Goal: Use online tool/utility: Utilize a website feature to perform a specific function

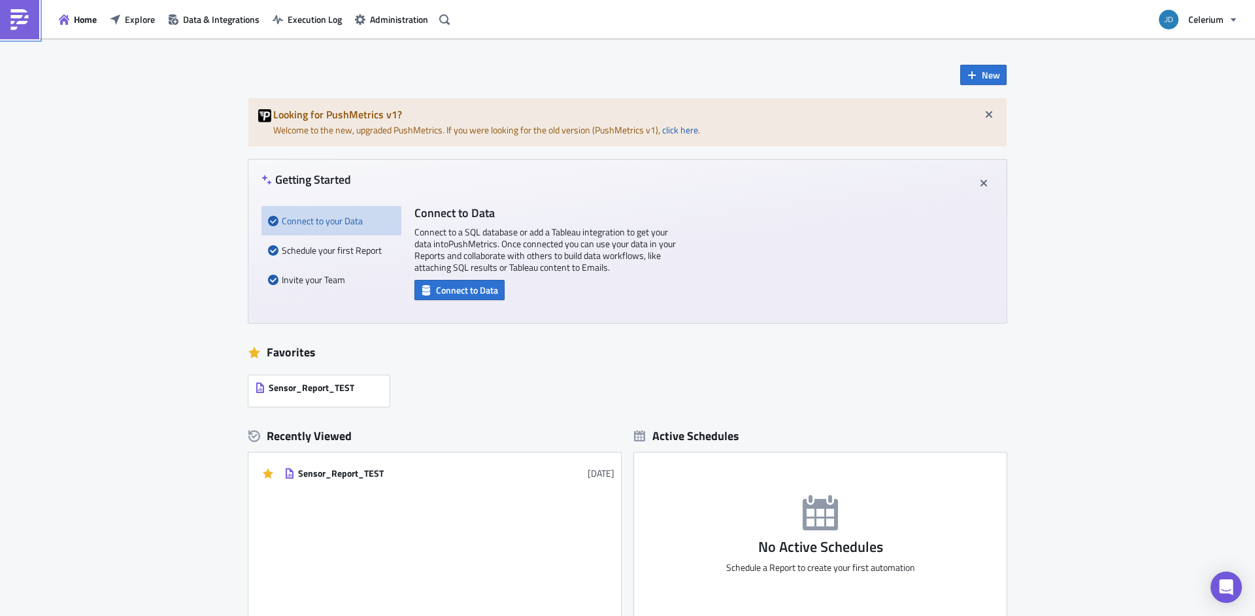
click at [5, 27] on link at bounding box center [19, 19] width 39 height 39
click at [66, 20] on icon "button" at bounding box center [64, 19] width 10 height 10
click at [122, 25] on button "Explore" at bounding box center [132, 19] width 58 height 20
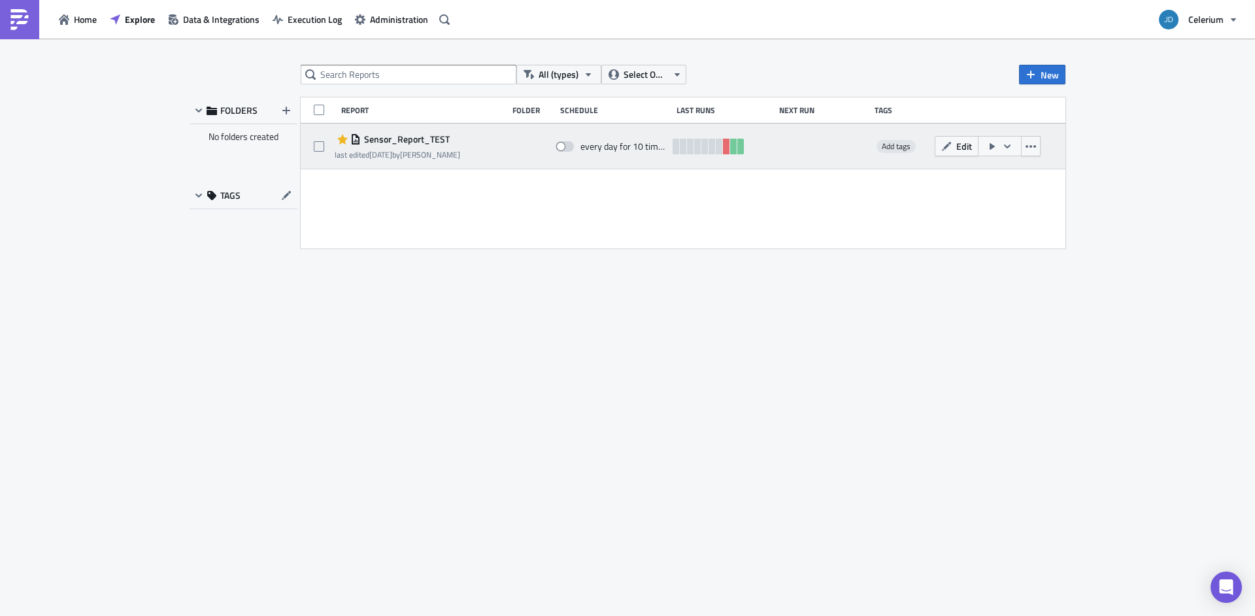
click at [1014, 150] on button "button" at bounding box center [1000, 146] width 44 height 20
click at [1009, 149] on icon "button" at bounding box center [1007, 146] width 10 height 10
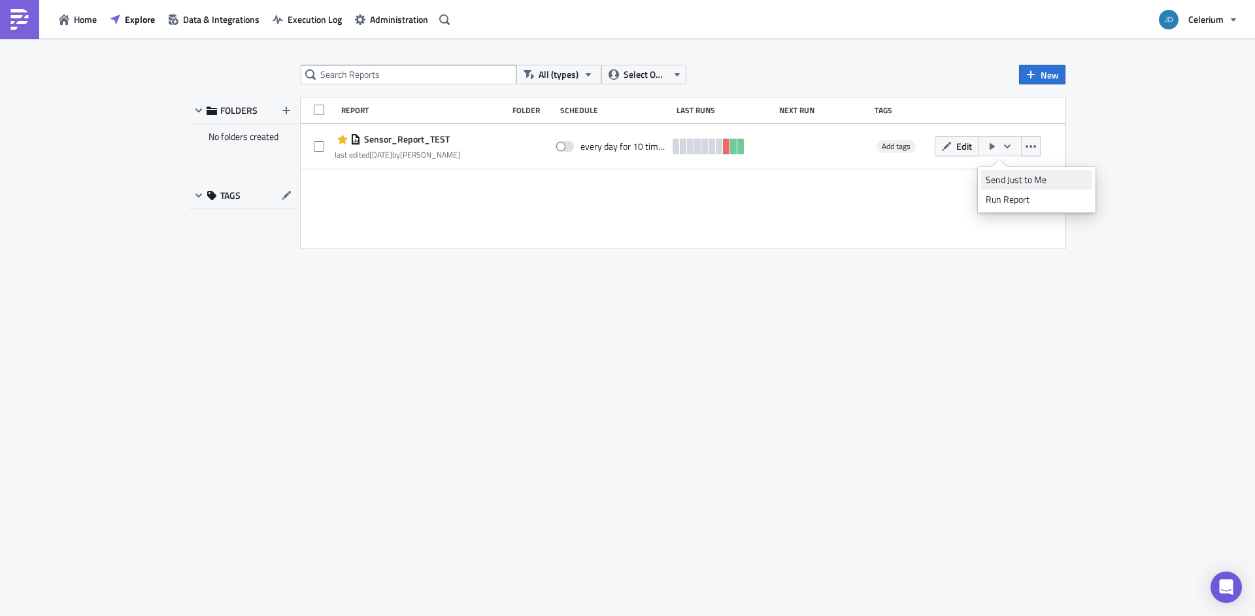
click at [1008, 177] on div "Send Just to Me" at bounding box center [1037, 179] width 102 height 13
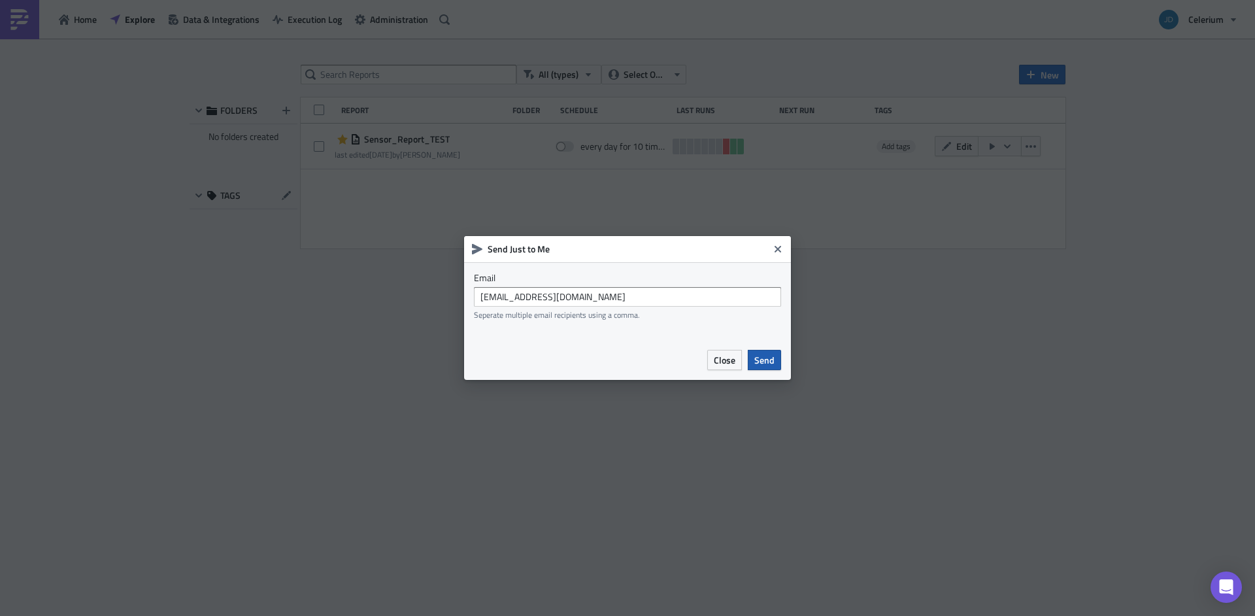
click at [762, 362] on span "Send" at bounding box center [765, 360] width 20 height 14
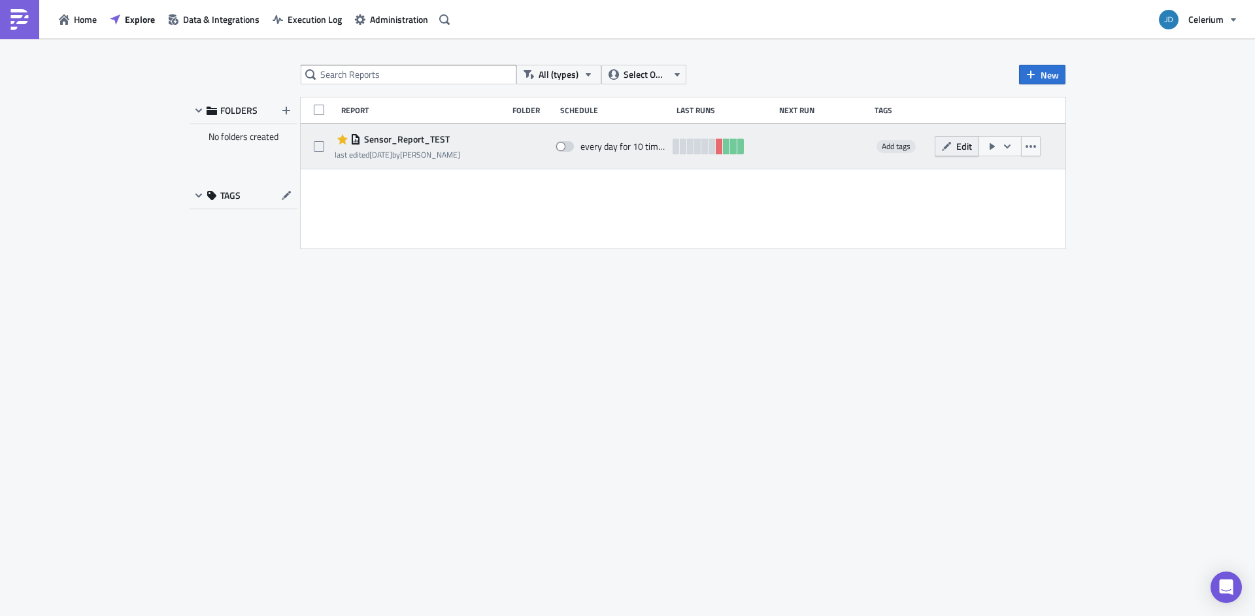
click at [959, 145] on span "Edit" at bounding box center [965, 146] width 16 height 14
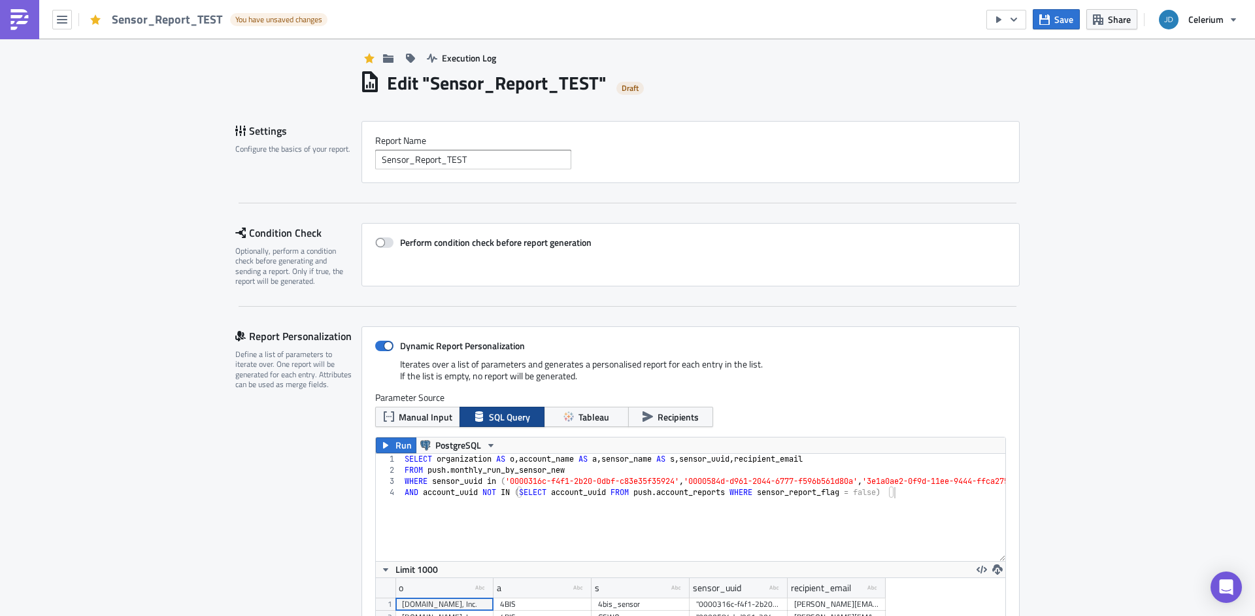
scroll to position [25, 0]
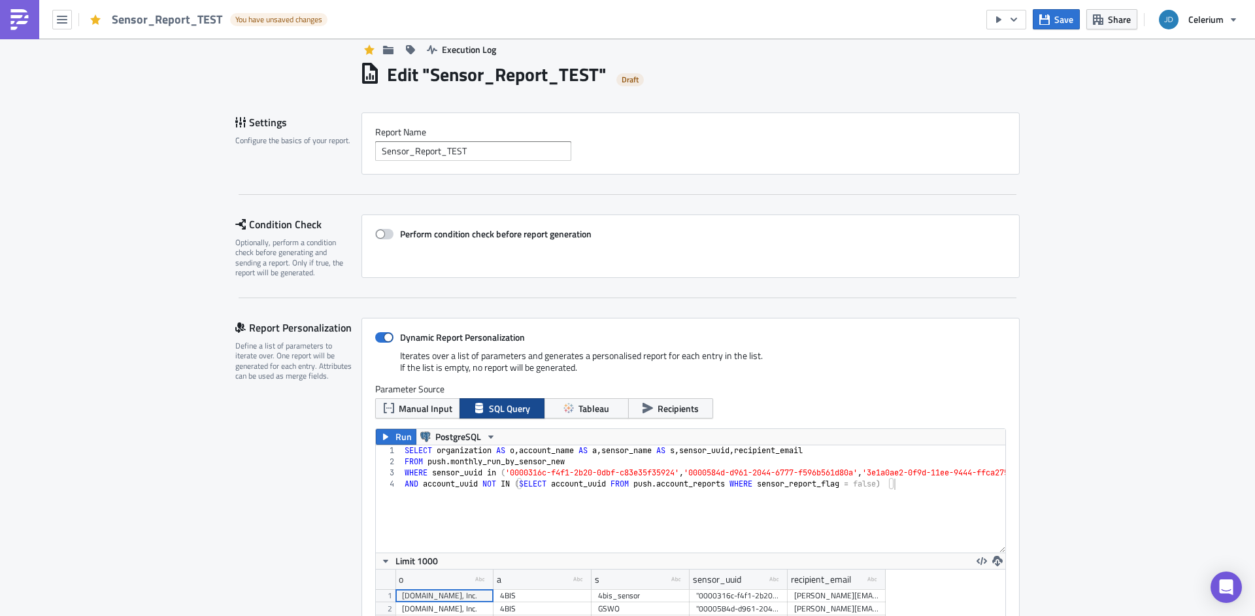
click at [375, 234] on span at bounding box center [384, 234] width 18 height 10
click at [378, 234] on input "Perform condition check before report generation" at bounding box center [382, 234] width 8 height 8
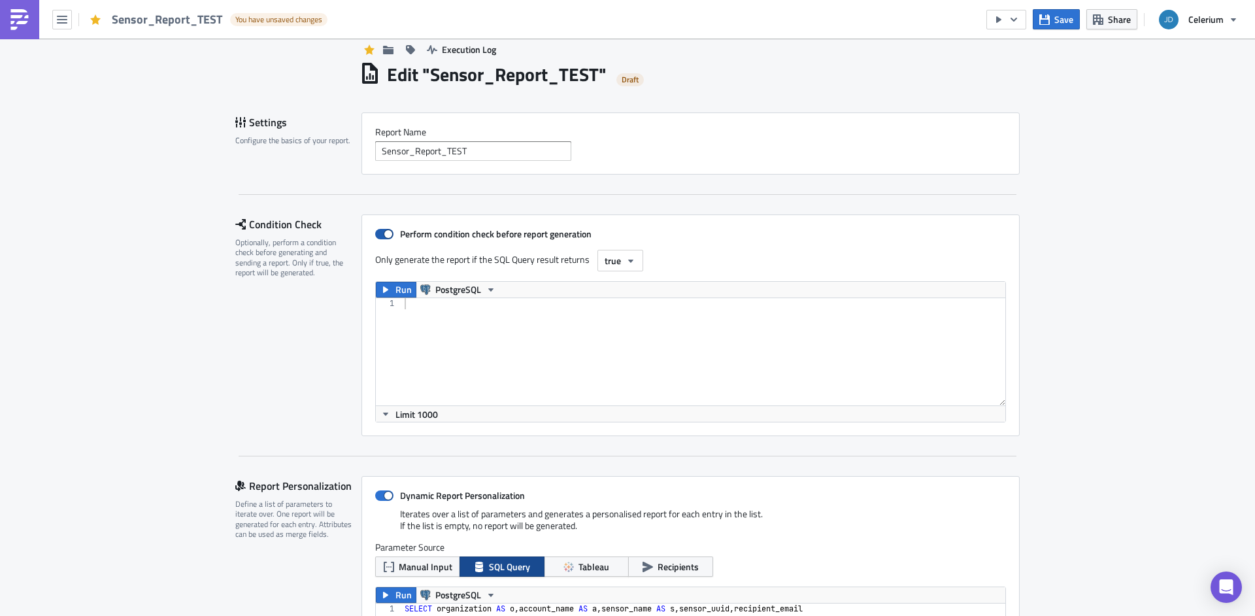
click at [377, 233] on span at bounding box center [384, 234] width 18 height 10
click at [378, 233] on input "Perform condition check before report generation" at bounding box center [382, 234] width 8 height 8
checkbox input "false"
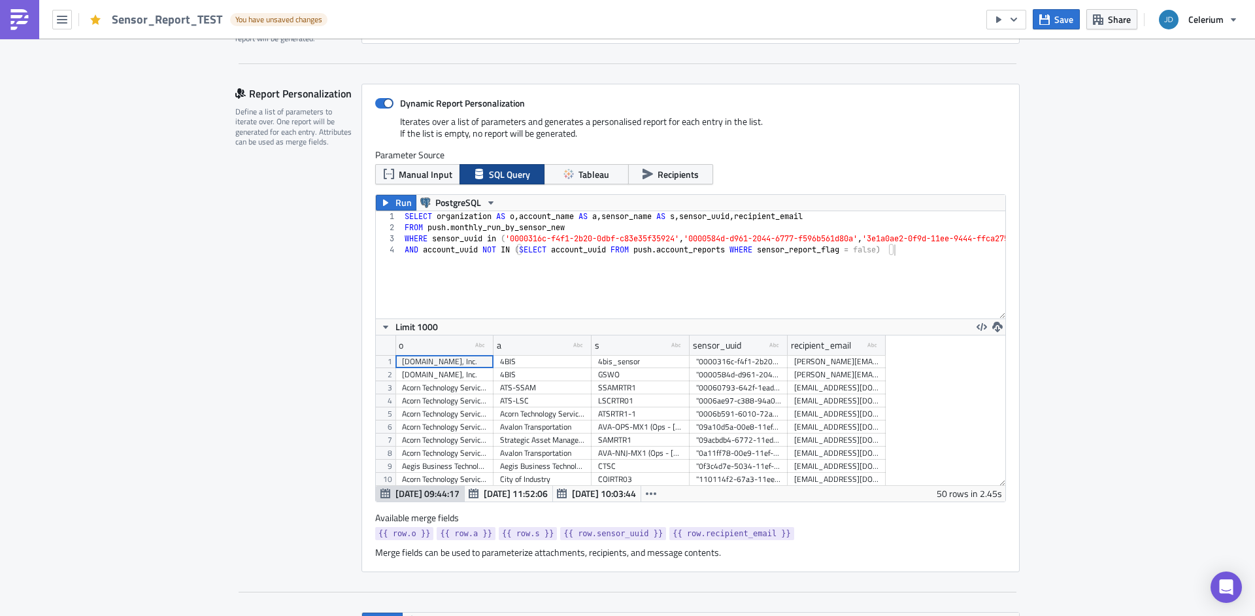
scroll to position [564, 0]
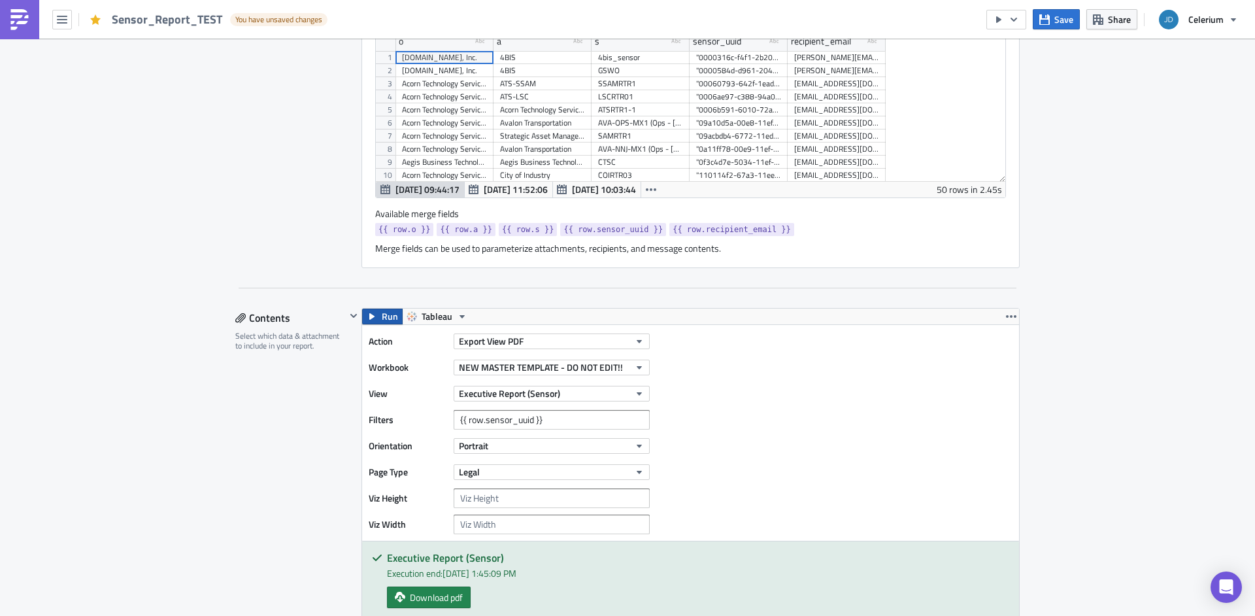
click at [375, 317] on button "Run" at bounding box center [382, 317] width 41 height 16
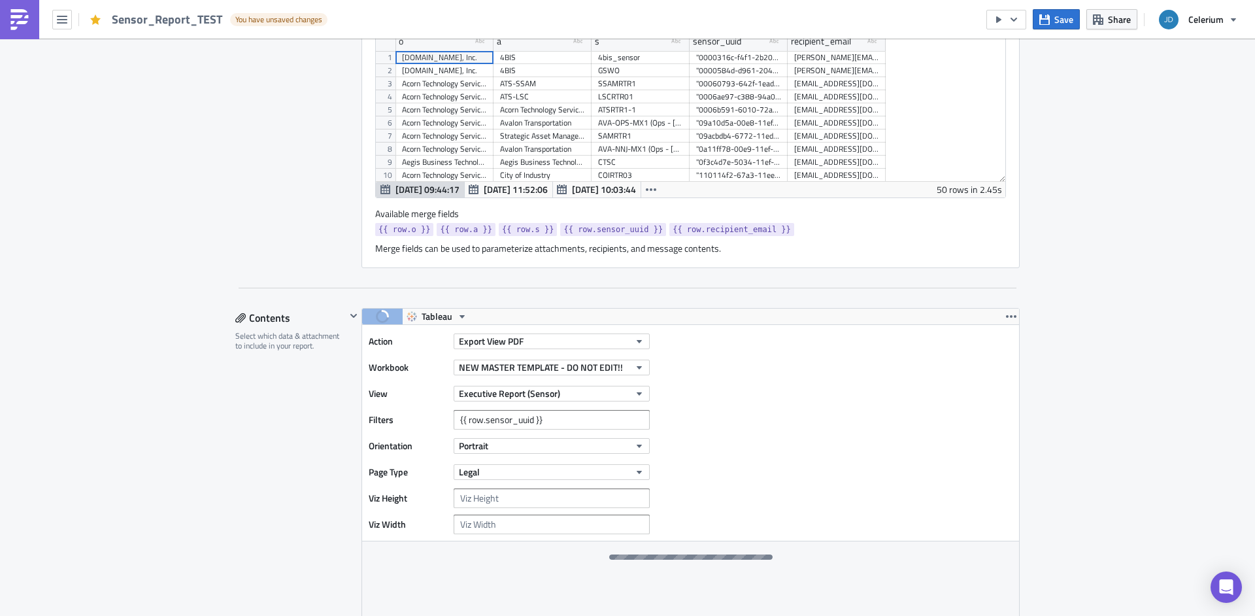
scroll to position [710, 0]
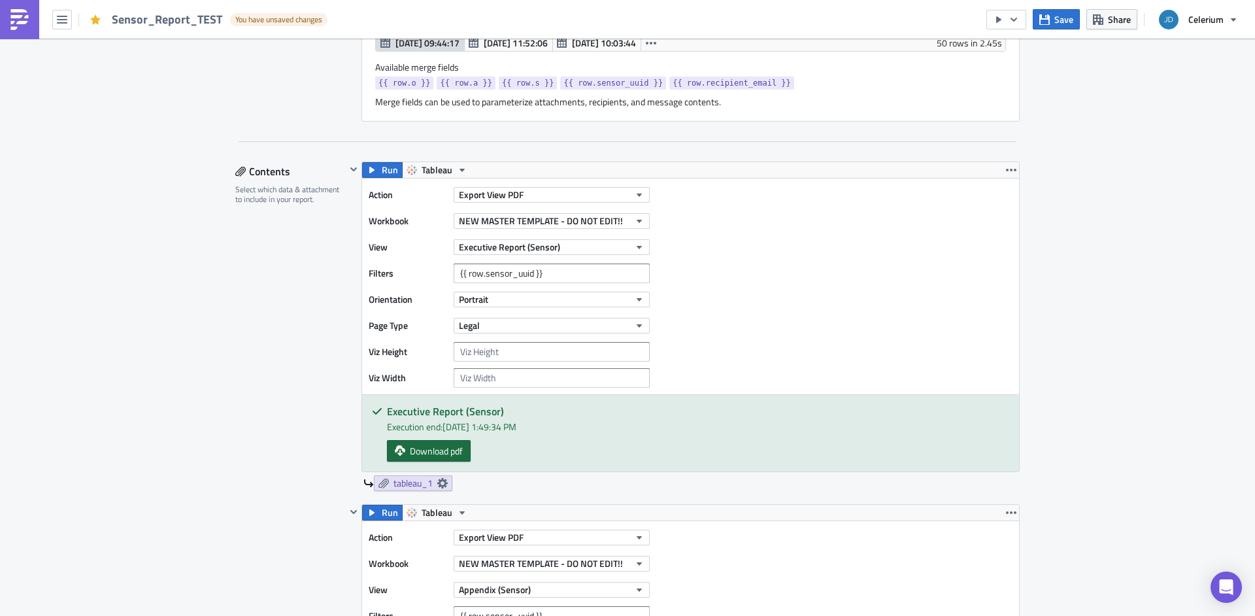
click at [433, 454] on span "Download pdf" at bounding box center [436, 451] width 53 height 14
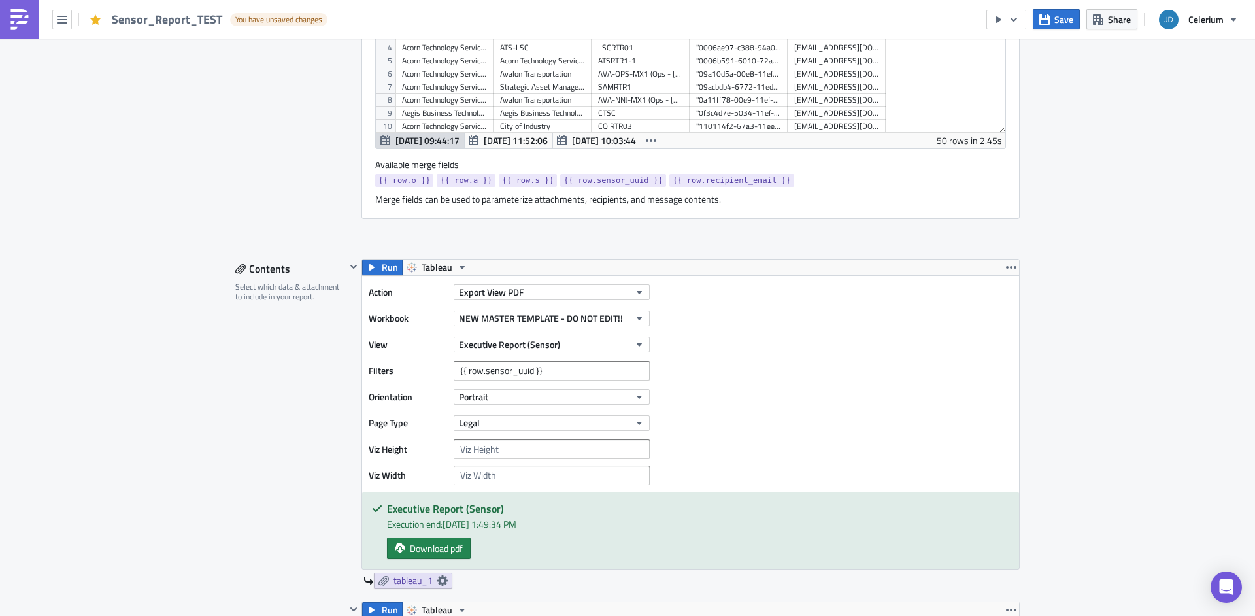
scroll to position [554, 0]
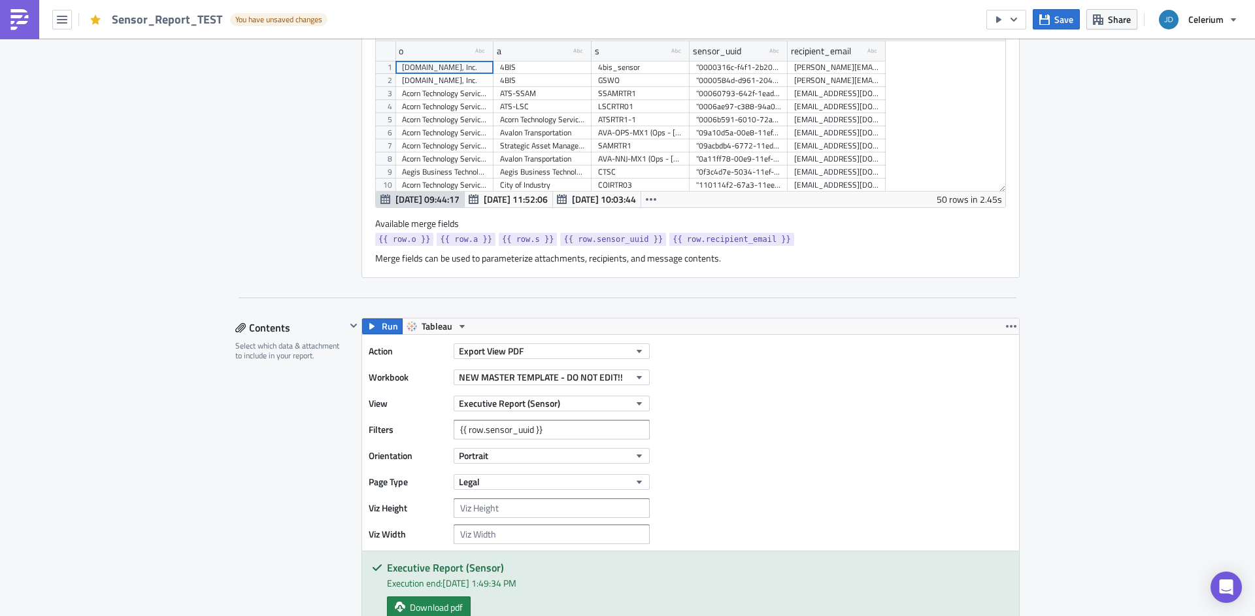
click at [460, 327] on icon "button" at bounding box center [462, 326] width 5 height 3
click at [437, 339] on link "Tableau" at bounding box center [458, 349] width 118 height 20
click at [436, 329] on span "Tableau" at bounding box center [437, 326] width 31 height 16
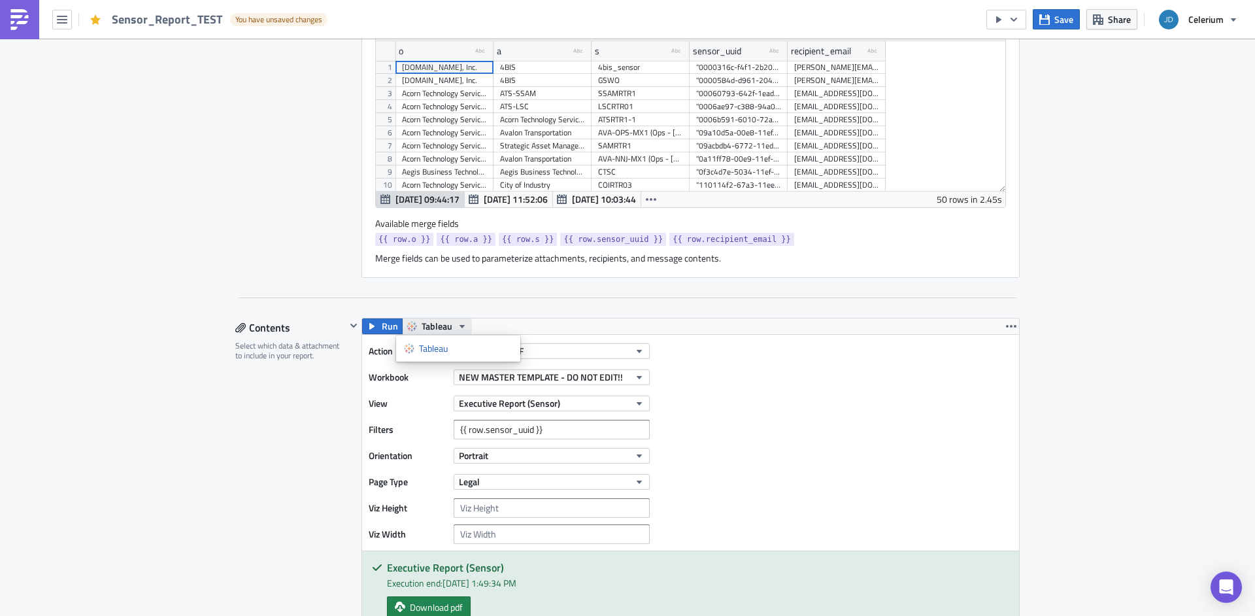
click at [436, 329] on span "Tableau" at bounding box center [437, 326] width 31 height 16
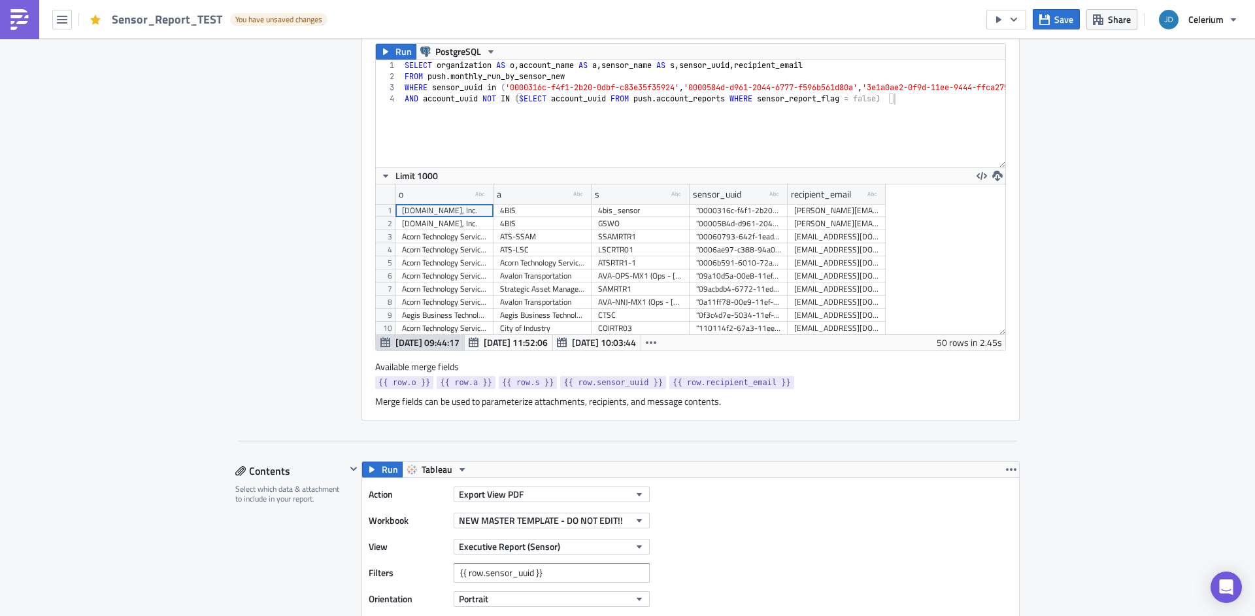
scroll to position [0, 0]
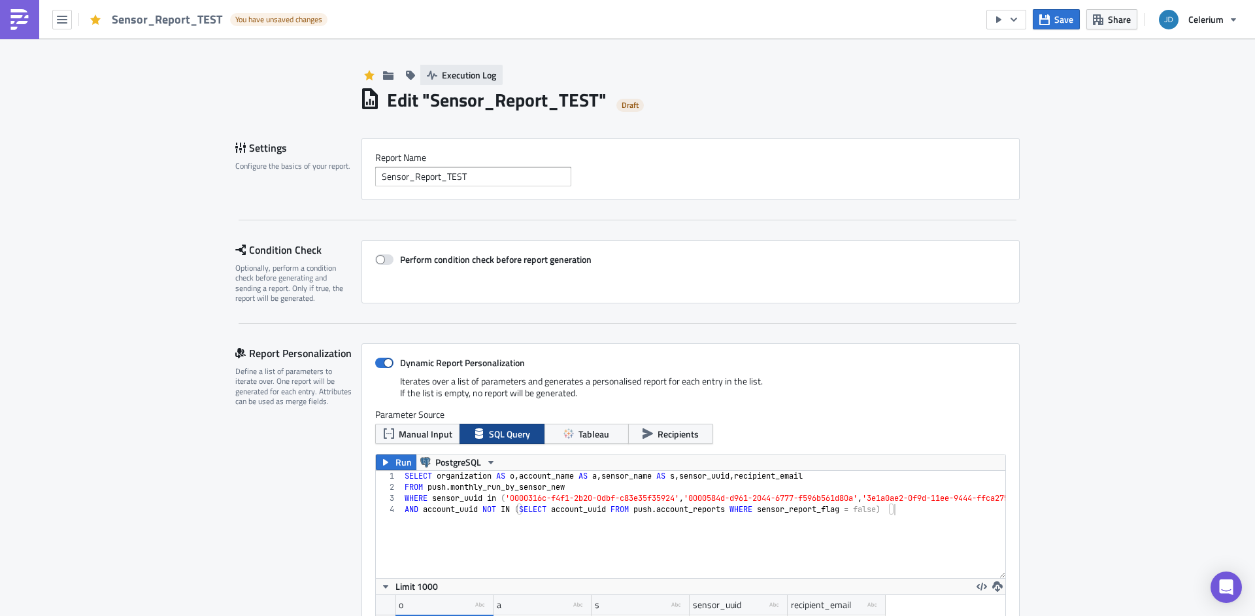
click at [448, 73] on span "Execution Log" at bounding box center [469, 75] width 54 height 14
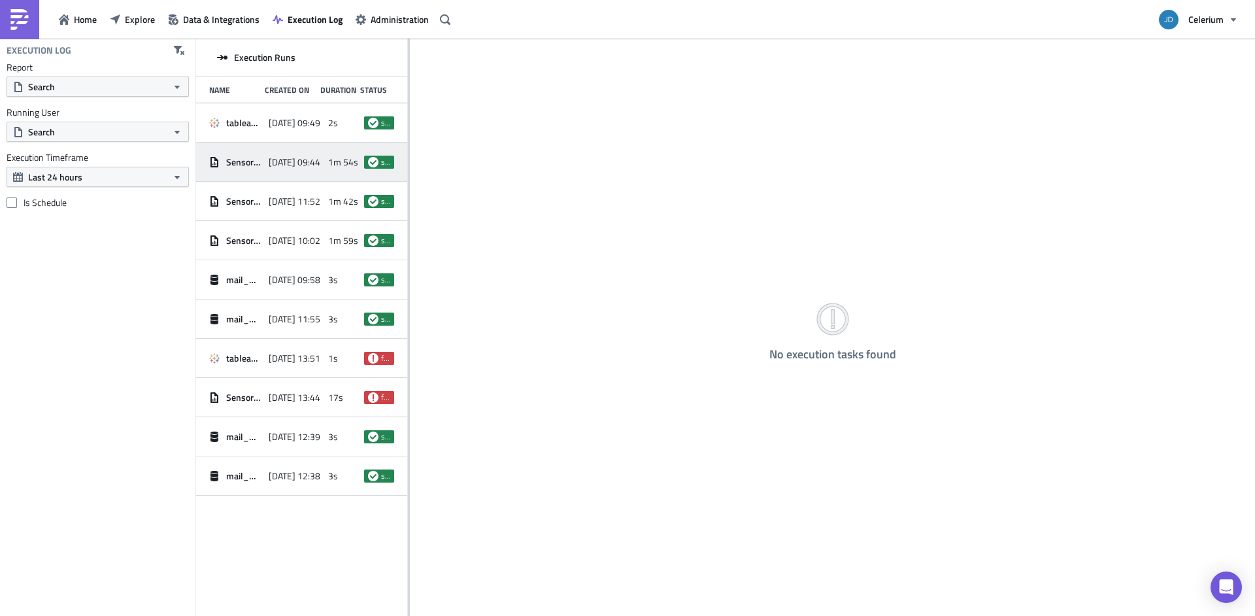
click at [313, 167] on span "[DATE] 09:44" at bounding box center [295, 162] width 52 height 12
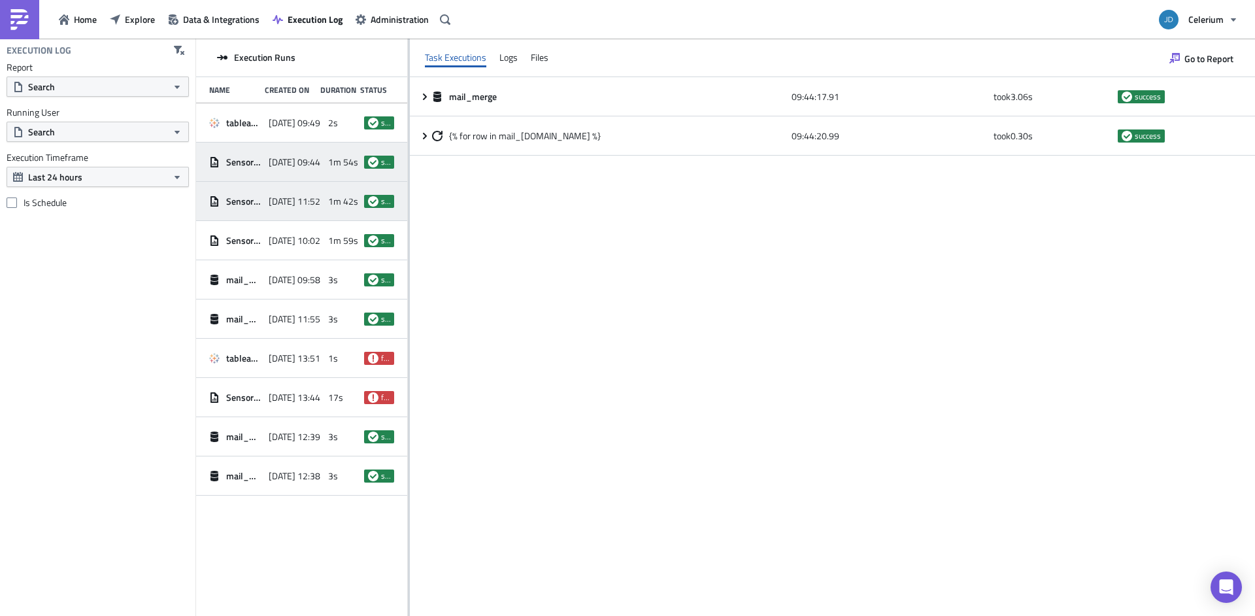
click at [305, 205] on span "[DATE] 11:52" at bounding box center [295, 201] width 52 height 12
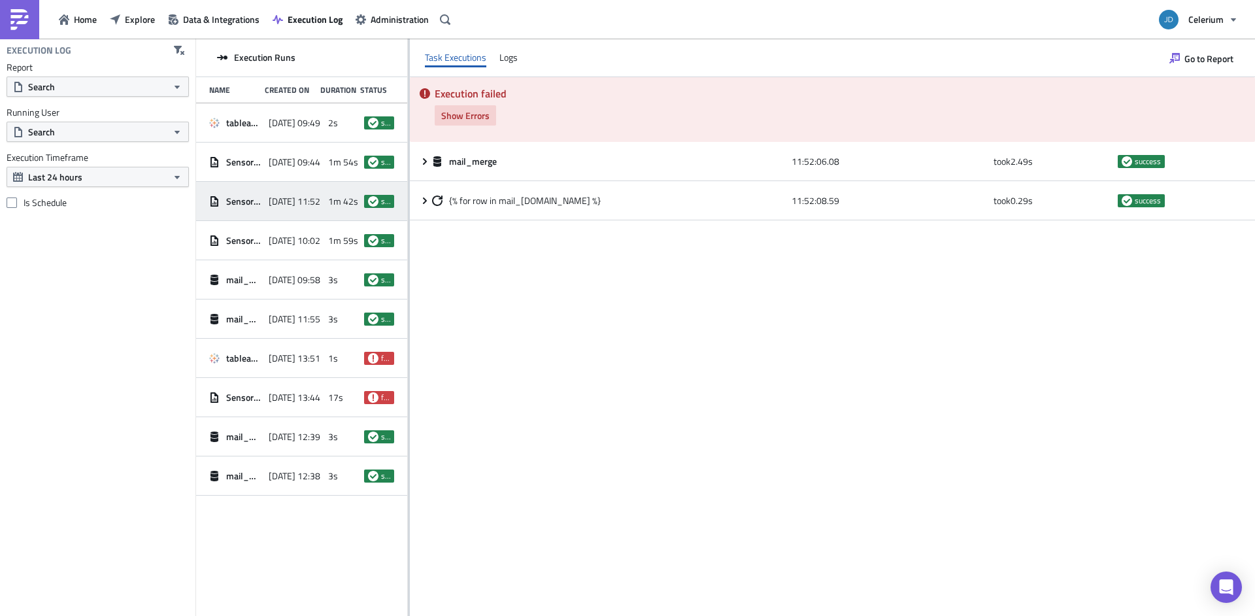
click at [473, 116] on span "Show Errors" at bounding box center [465, 116] width 48 height 14
click at [474, 119] on span "Show Errors" at bounding box center [465, 116] width 48 height 14
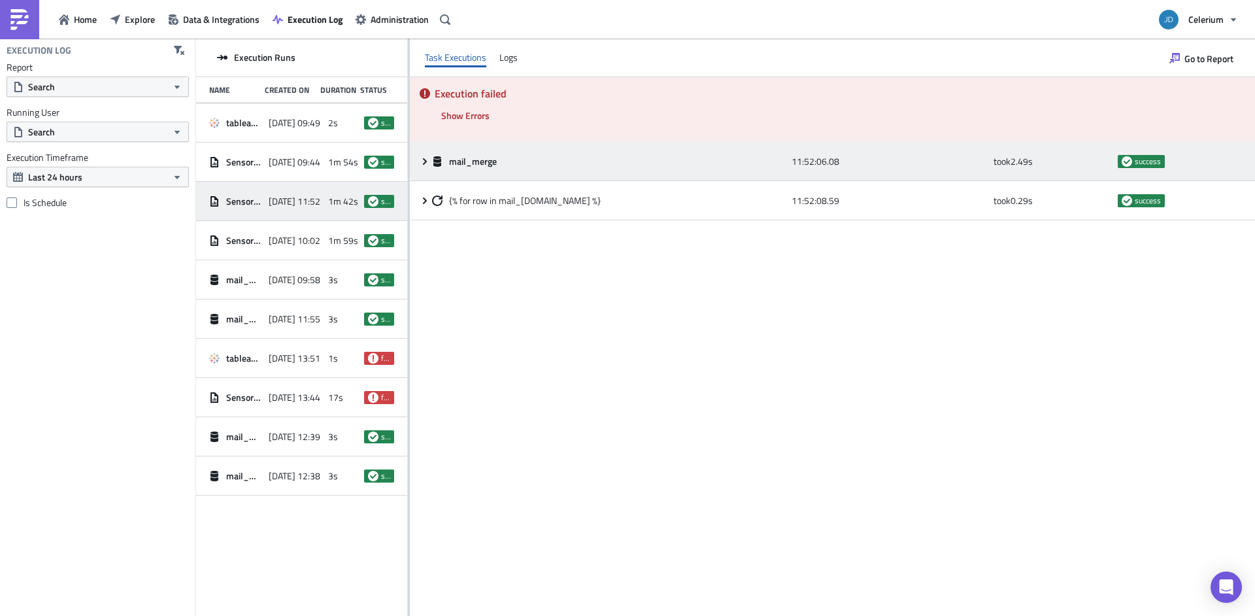
click at [428, 160] on icon at bounding box center [425, 161] width 10 height 10
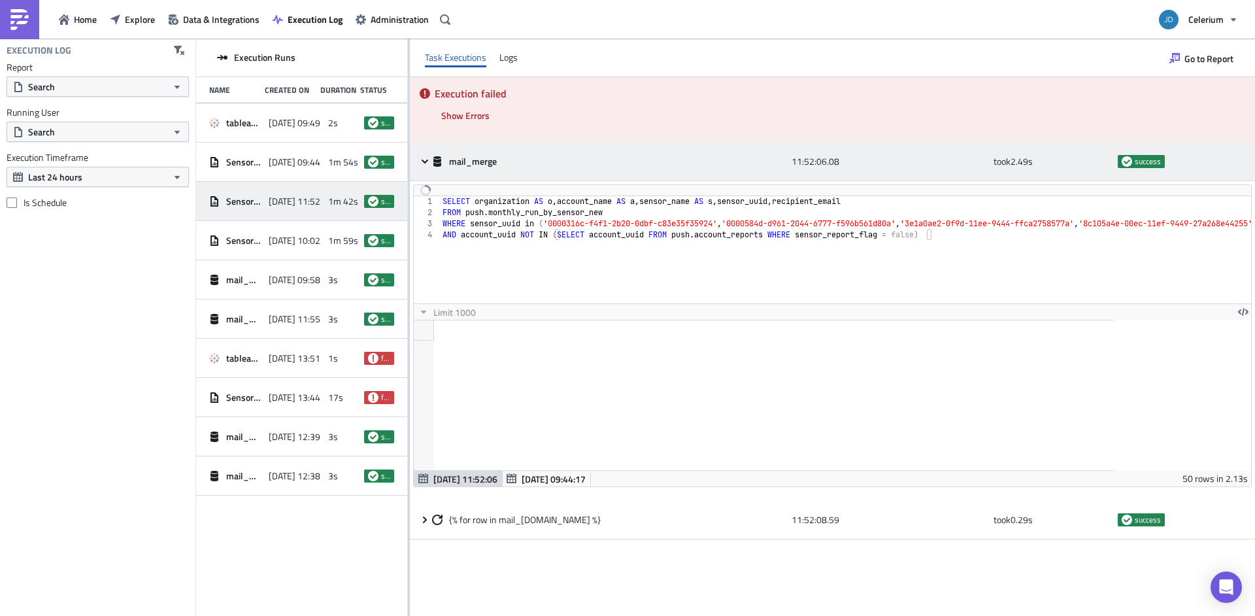
scroll to position [150, 701]
click at [428, 164] on icon at bounding box center [425, 161] width 10 height 10
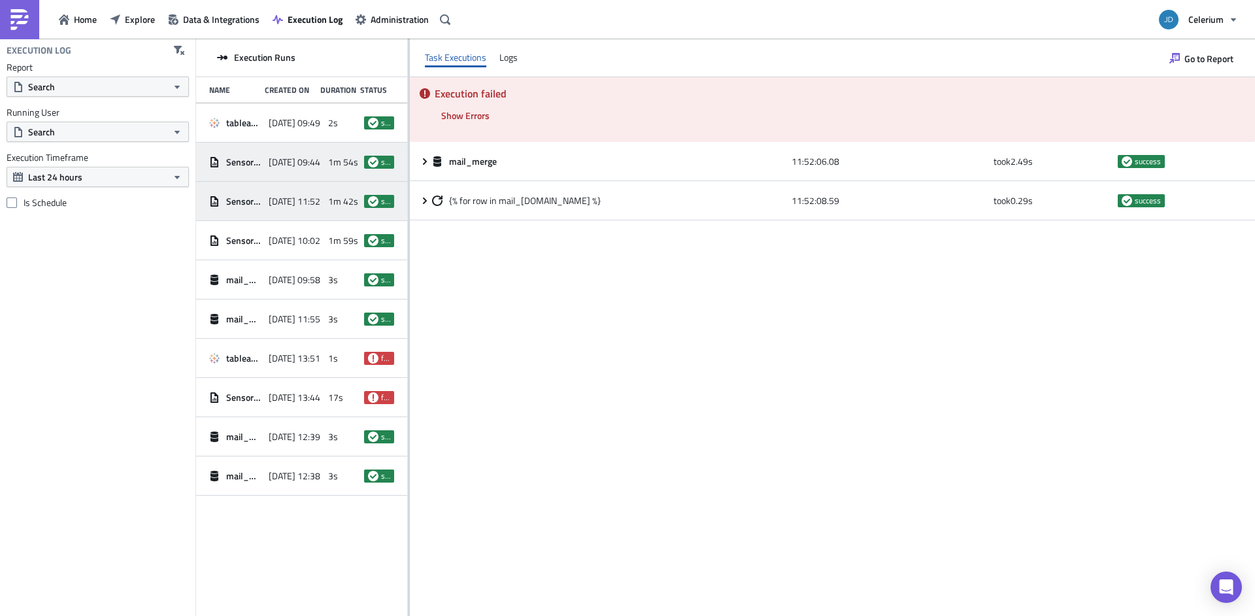
click at [316, 146] on div "Sensor_Report_TEST [DATE] 09:44 1m 54s success" at bounding box center [301, 162] width 211 height 39
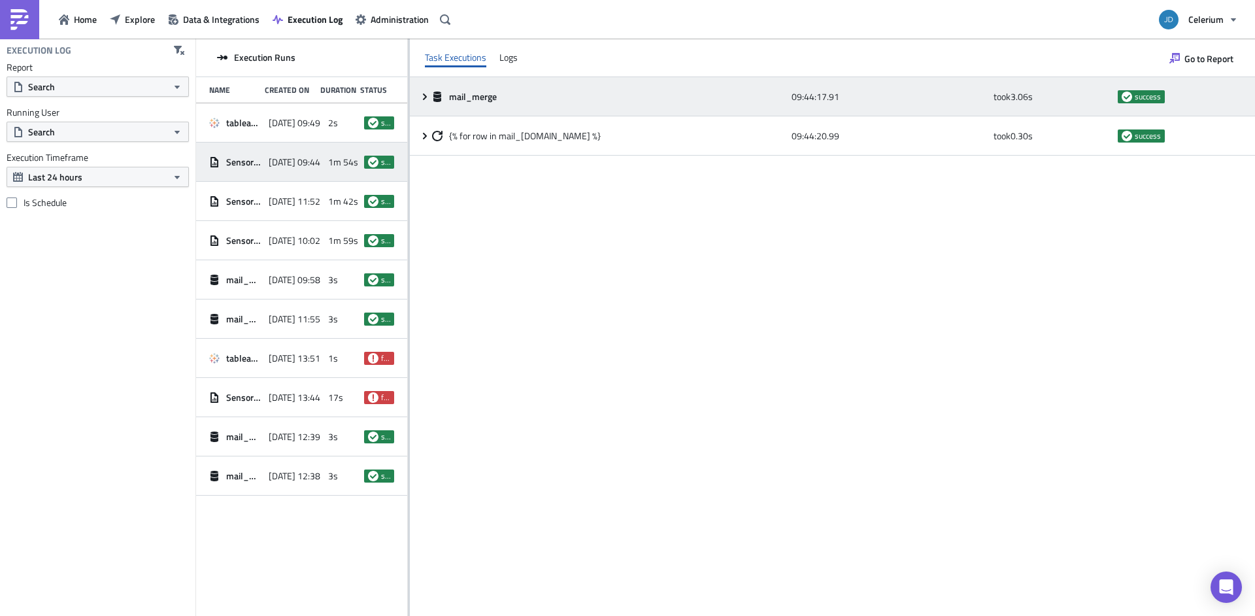
click at [427, 96] on icon at bounding box center [425, 97] width 10 height 10
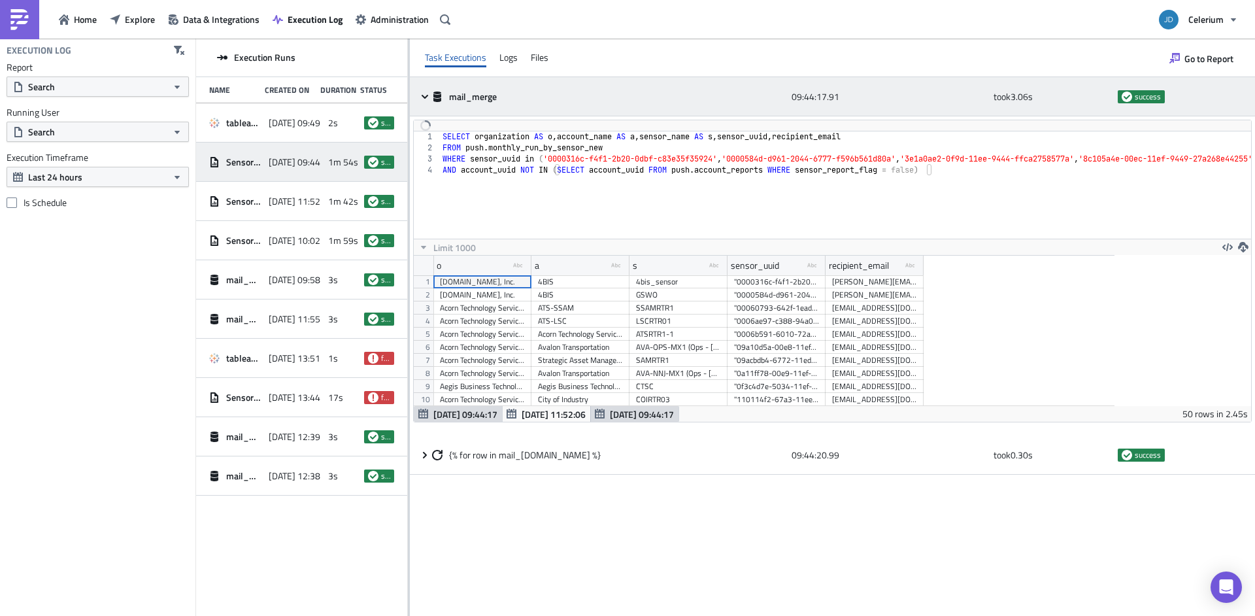
click at [427, 96] on icon at bounding box center [425, 96] width 7 height 4
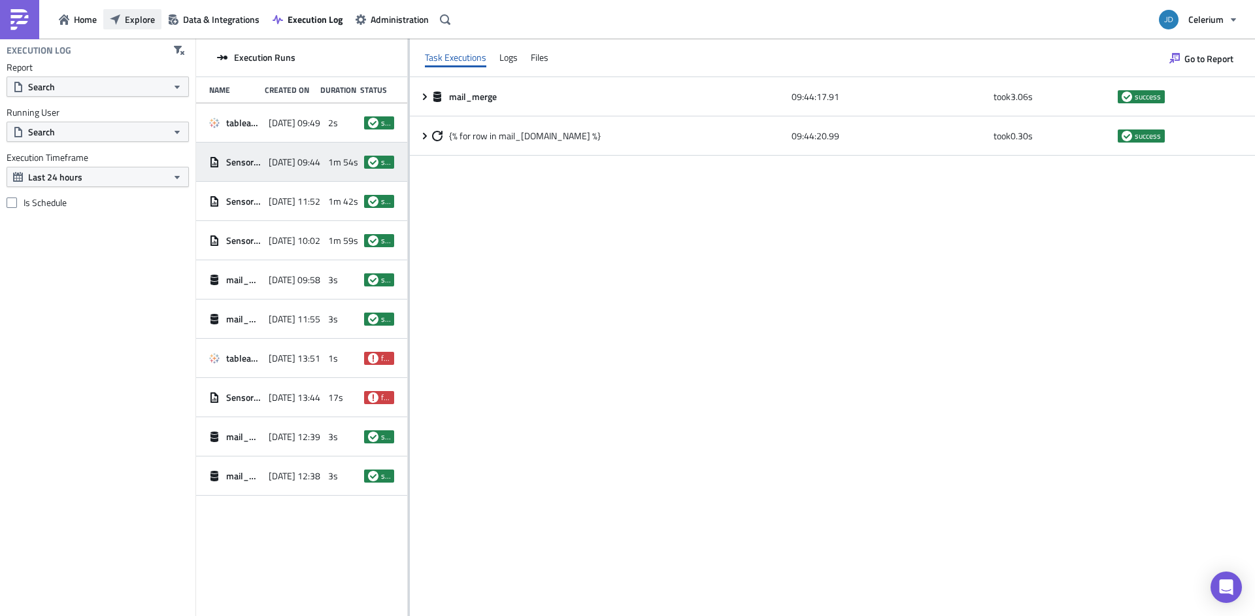
click at [145, 20] on span "Explore" at bounding box center [140, 19] width 30 height 14
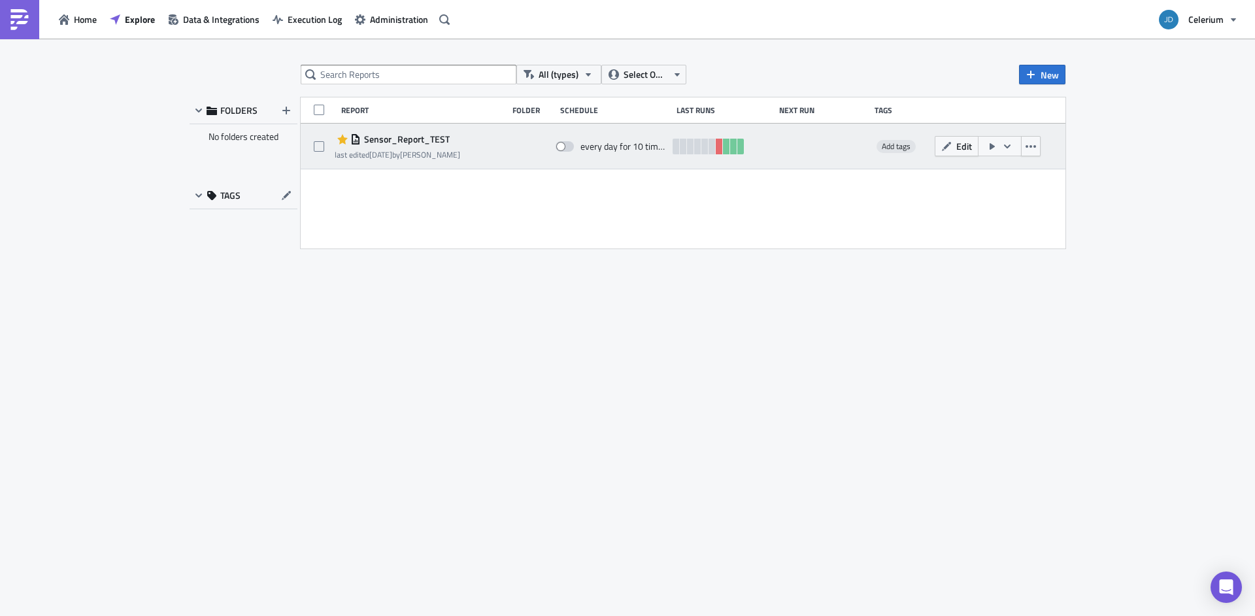
click at [403, 143] on span "Sensor_Report_TEST" at bounding box center [405, 139] width 89 height 12
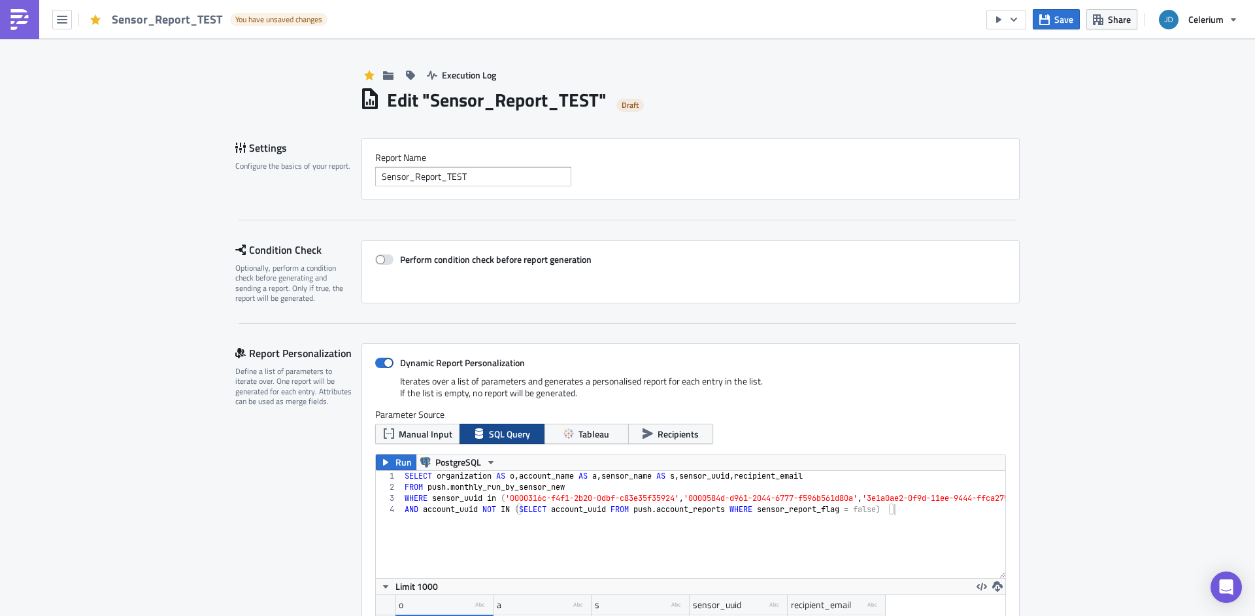
click at [739, 426] on div "Manual Input SQL Query Tableau Recipients" at bounding box center [690, 434] width 631 height 20
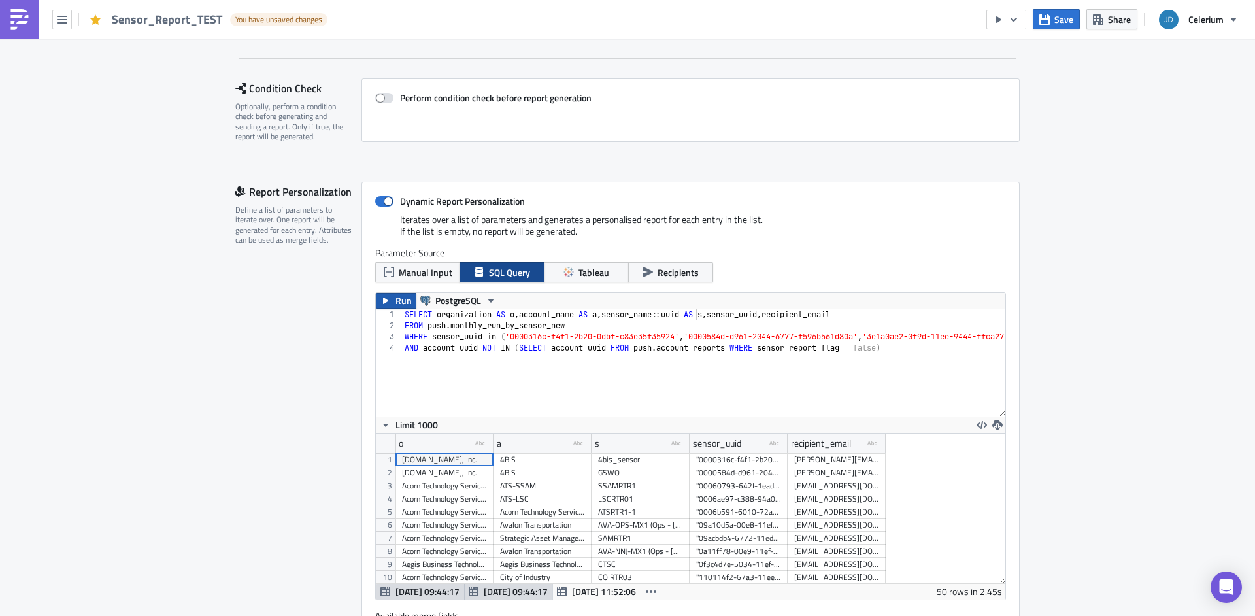
click at [390, 305] on button "Run" at bounding box center [396, 301] width 41 height 16
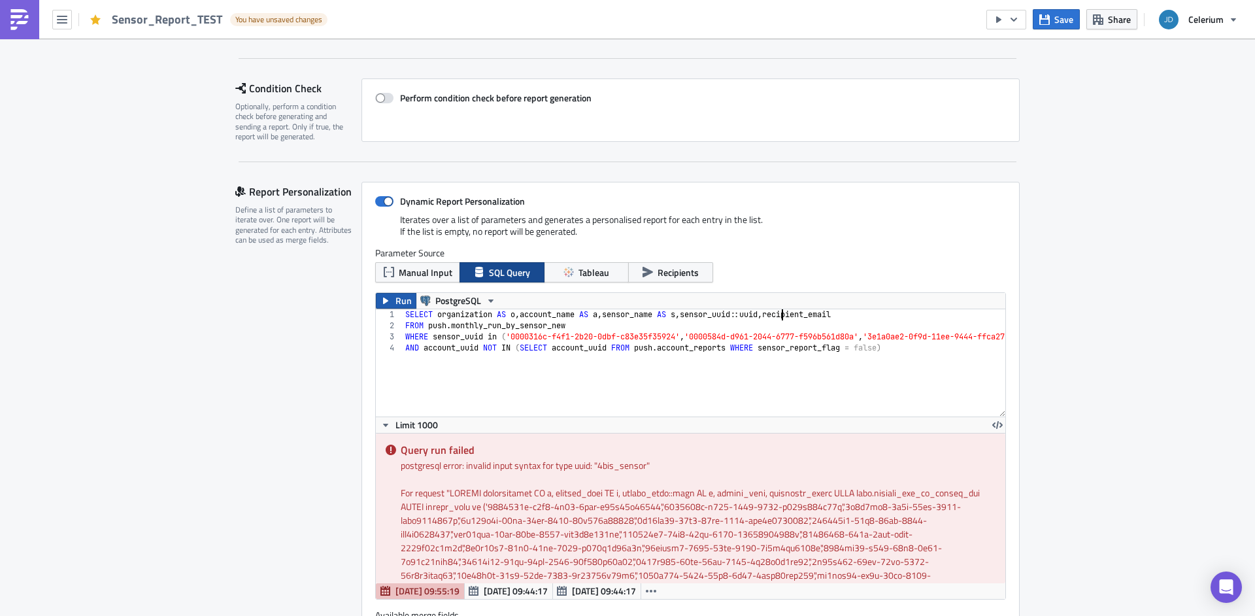
type textarea "SELECT organization AS o, account_name AS a, sensor_name AS s, sensor_uuid::uui…"
click at [376, 300] on button "Run" at bounding box center [396, 301] width 41 height 16
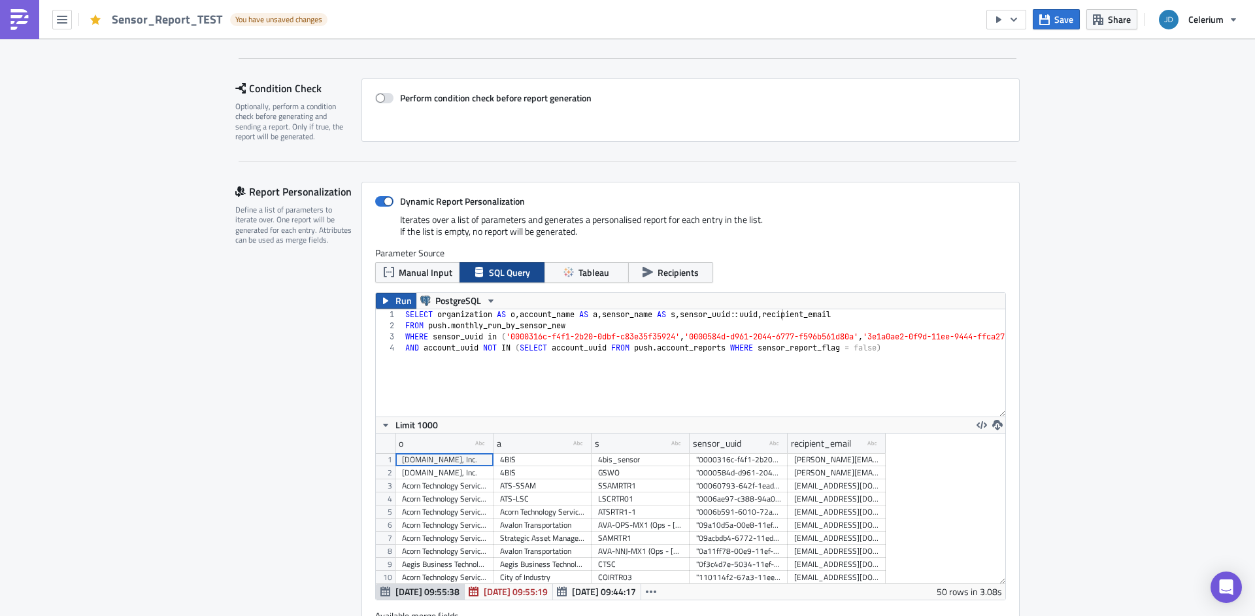
scroll to position [150, 630]
click at [770, 444] on icon "type-text Created with Sketch." at bounding box center [776, 443] width 12 height 12
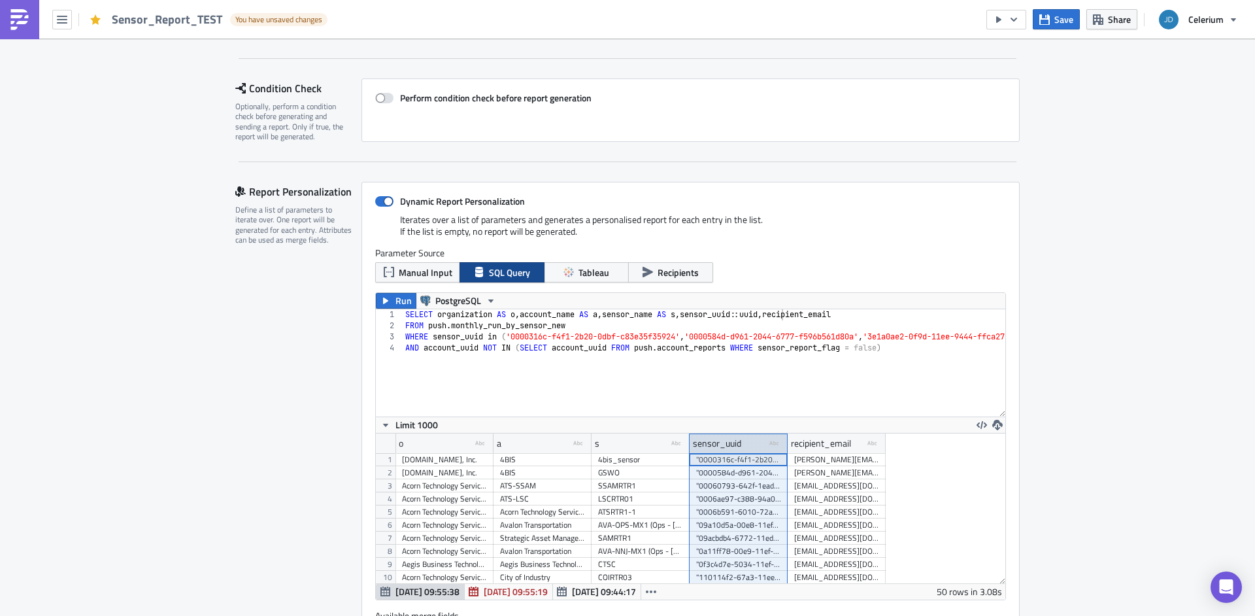
click at [770, 444] on icon "type-text Created with Sketch." at bounding box center [776, 443] width 12 height 12
click at [979, 424] on icon "button" at bounding box center [982, 425] width 10 height 10
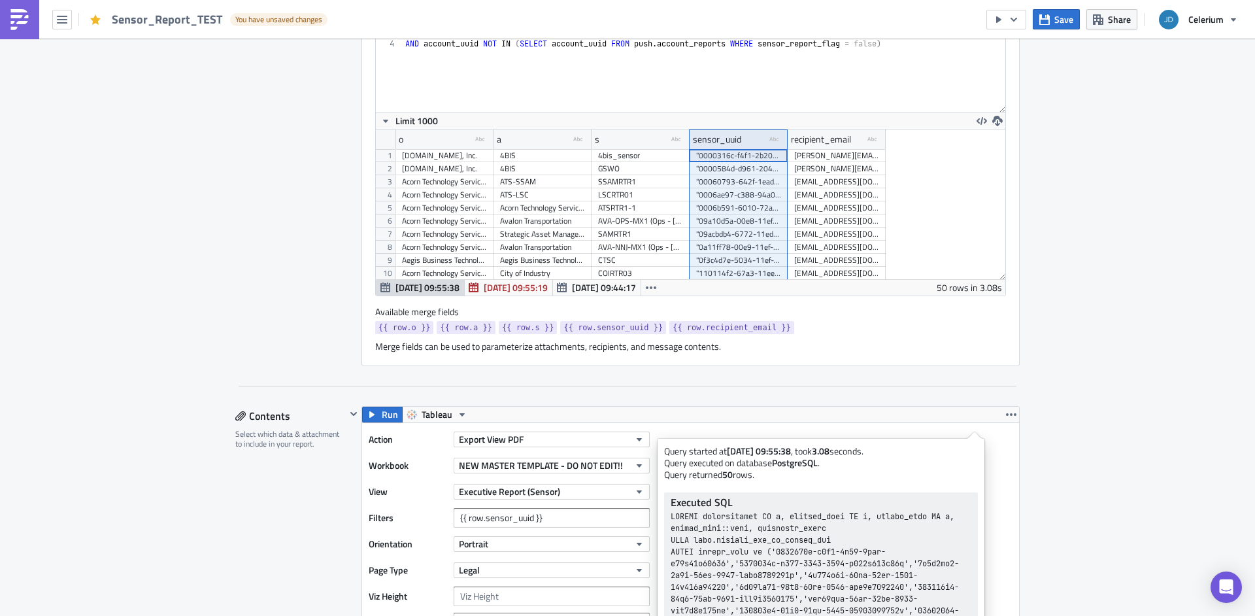
scroll to position [94, 0]
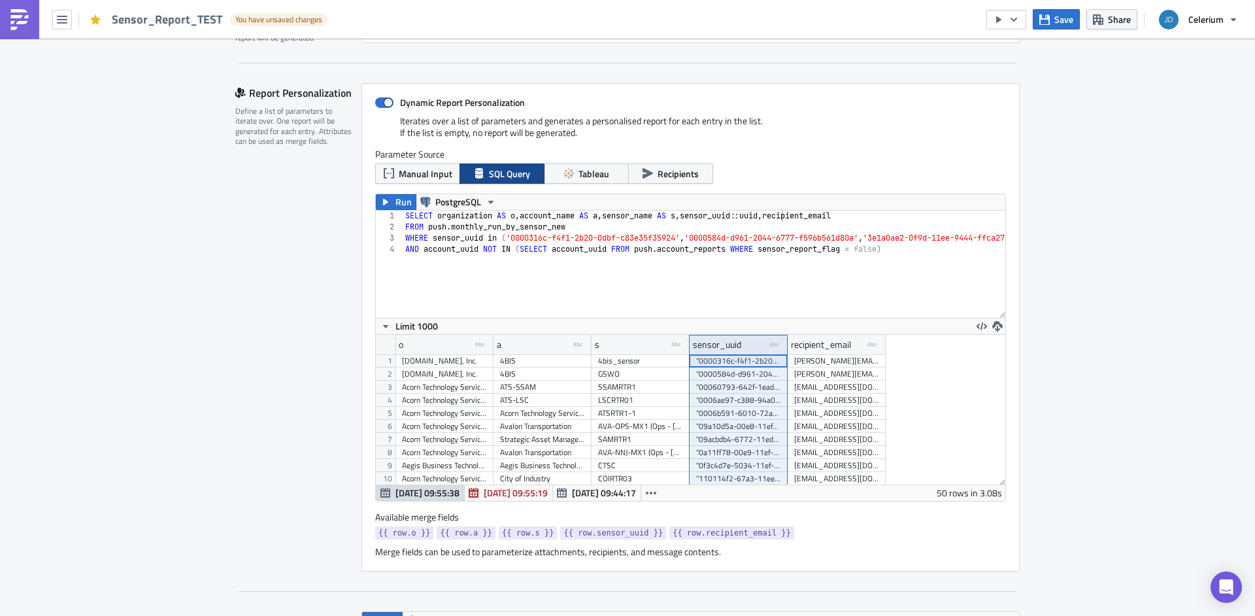
scroll to position [244, 0]
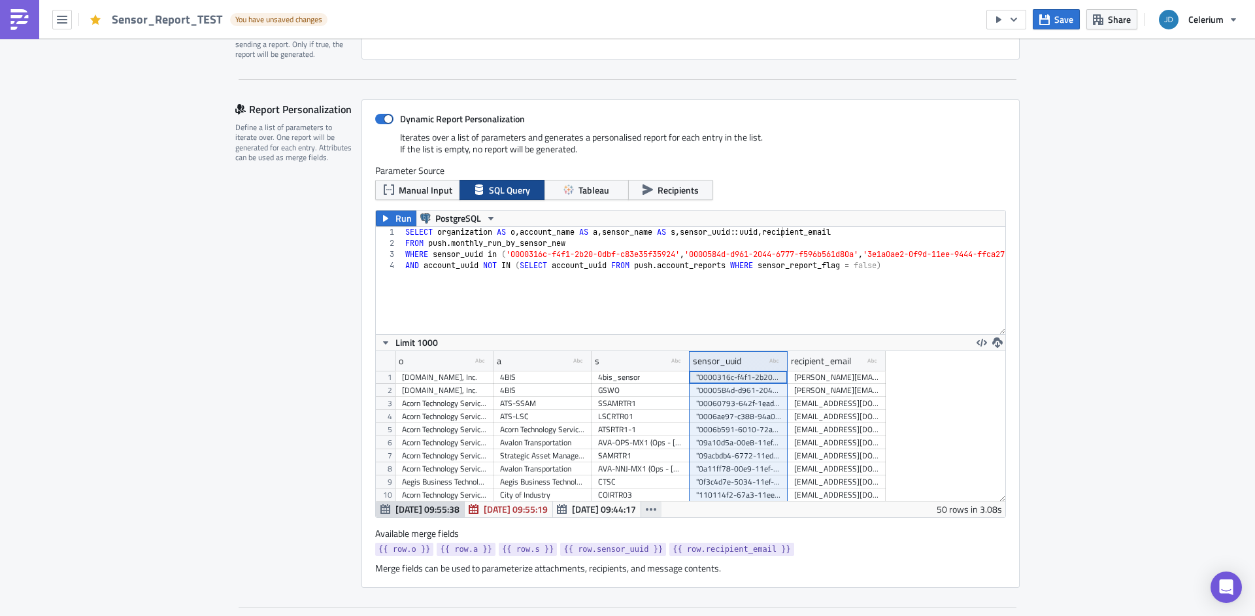
click at [646, 513] on icon "button" at bounding box center [651, 509] width 10 height 10
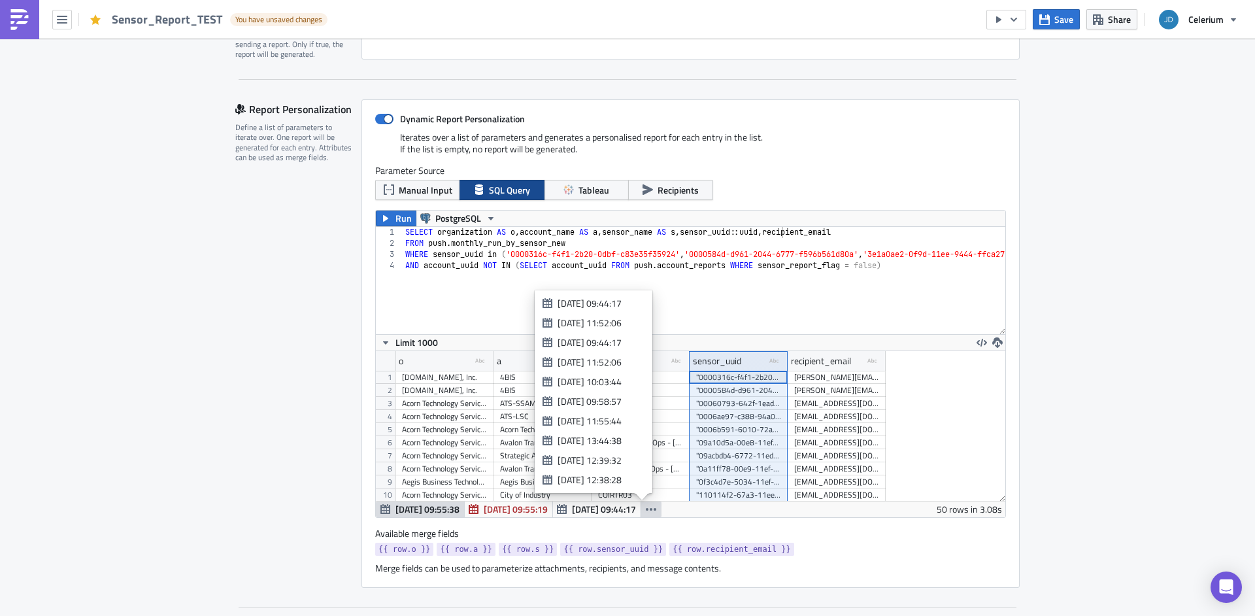
click at [646, 513] on icon "button" at bounding box center [651, 509] width 10 height 10
